Goal: Check status

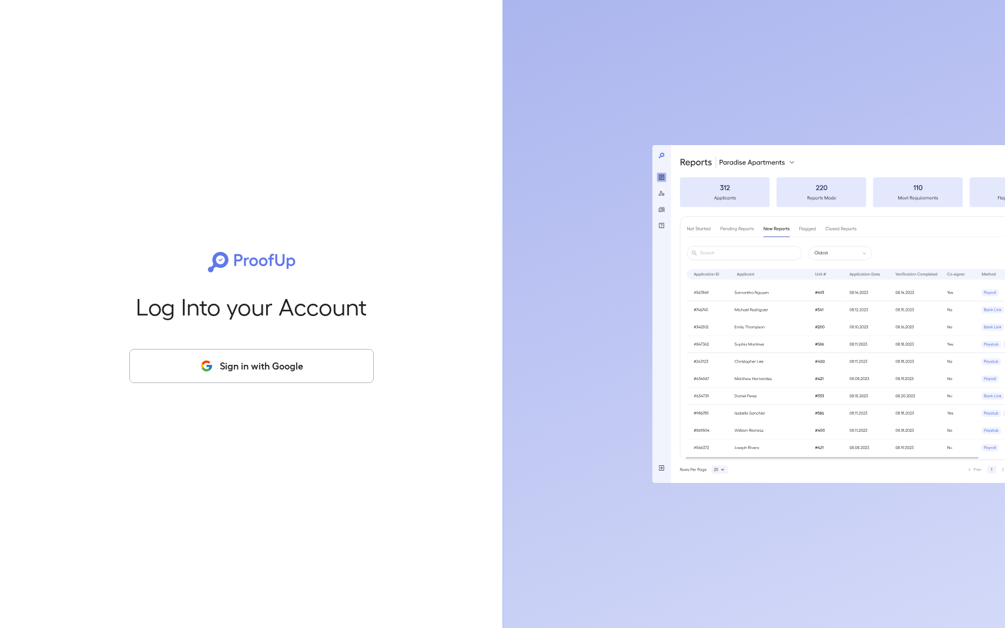
click at [209, 373] on button "Sign in with Google" at bounding box center [251, 366] width 244 height 34
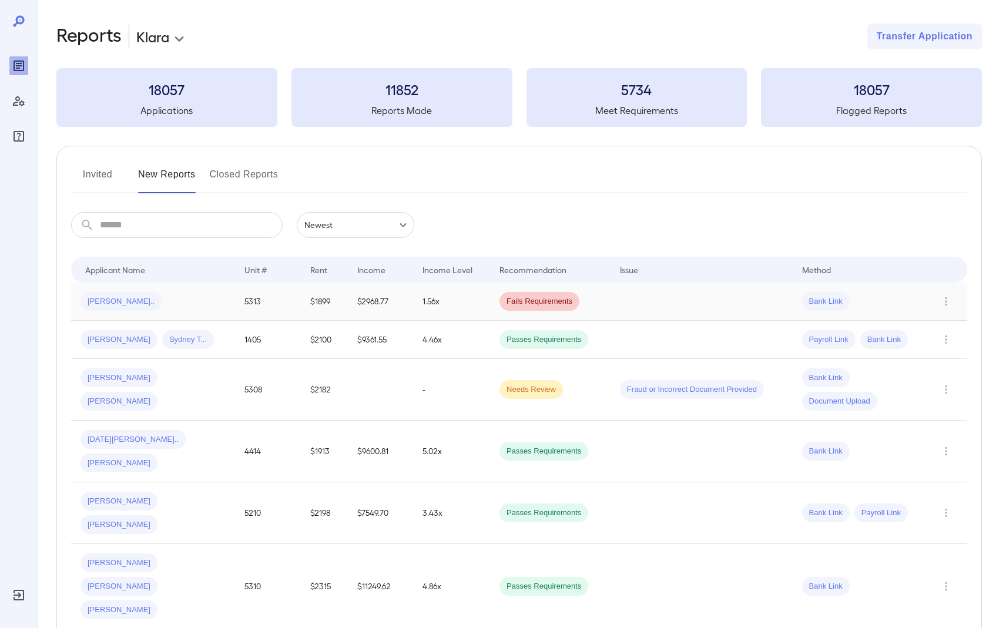
click at [120, 307] on div "[PERSON_NAME].." at bounding box center [120, 301] width 81 height 19
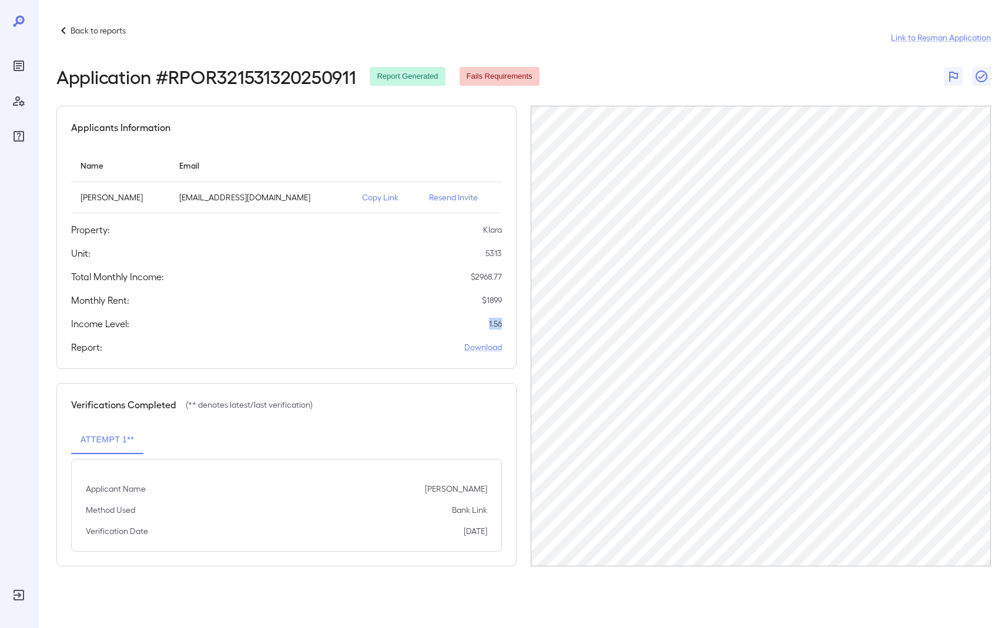
drag, startPoint x: 502, startPoint y: 324, endPoint x: 483, endPoint y: 327, distance: 19.5
click at [483, 327] on div "Applicants Information Name Email [PERSON_NAME] [EMAIL_ADDRESS][DOMAIN_NAME] Co…" at bounding box center [286, 237] width 460 height 263
click at [402, 280] on div "Total Monthly Income: $ 2968.77" at bounding box center [286, 277] width 431 height 14
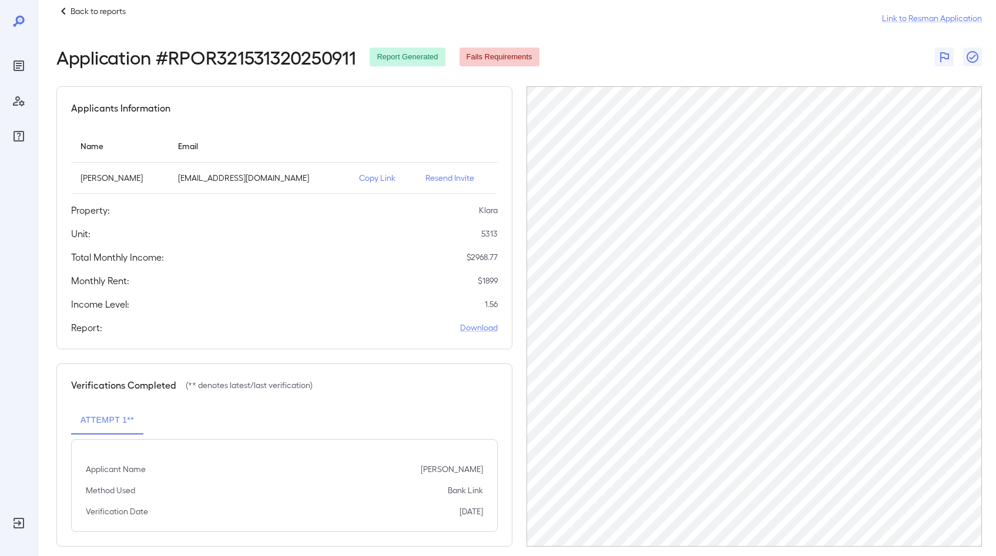
scroll to position [33, 0]
